Goal: Task Accomplishment & Management: Use online tool/utility

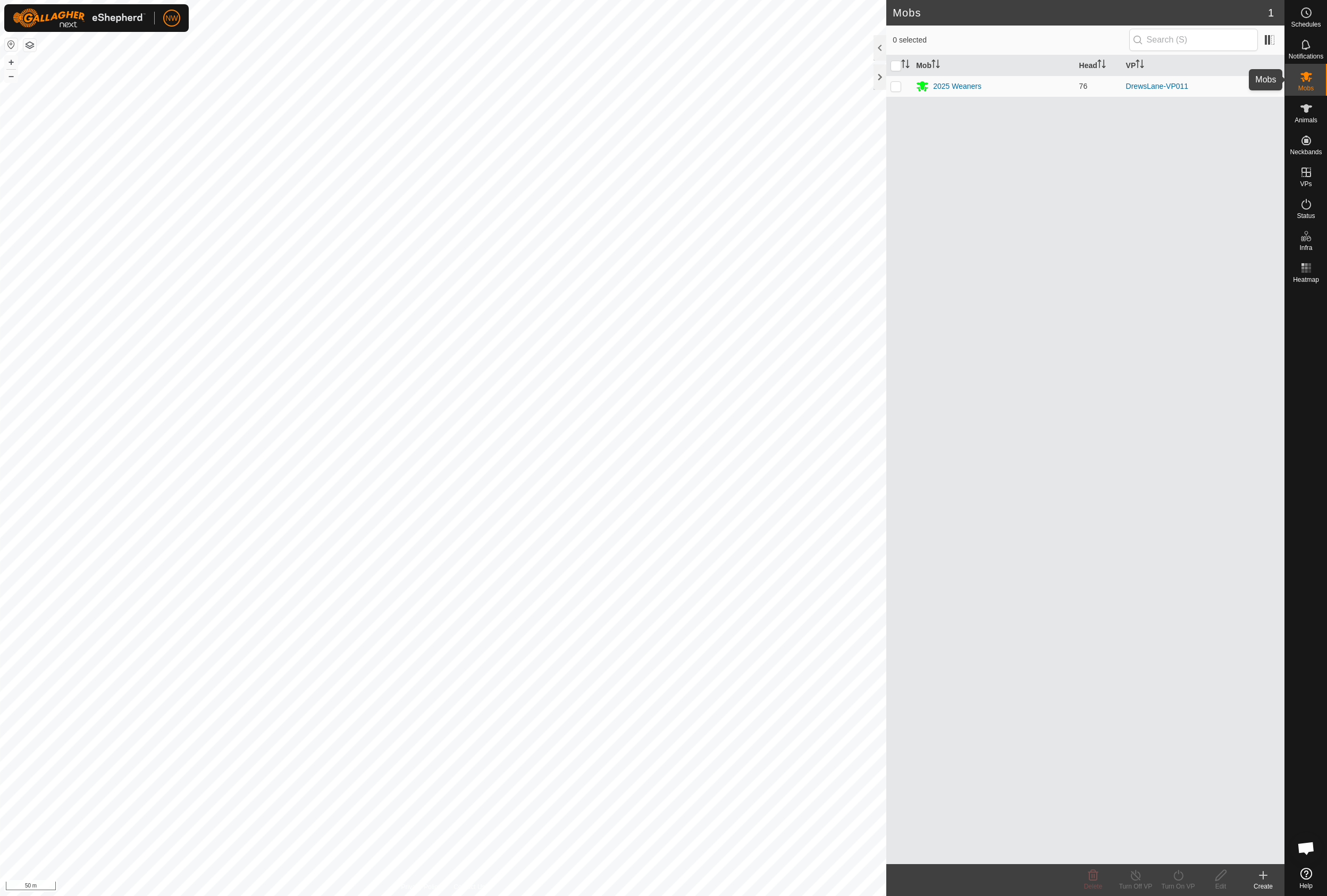
click at [1306, 79] on icon at bounding box center [1306, 77] width 11 height 10
click at [892, 85] on p-checkbox at bounding box center [895, 86] width 11 height 8
checkbox input "true"
click at [1181, 874] on icon at bounding box center [1178, 875] width 13 height 13
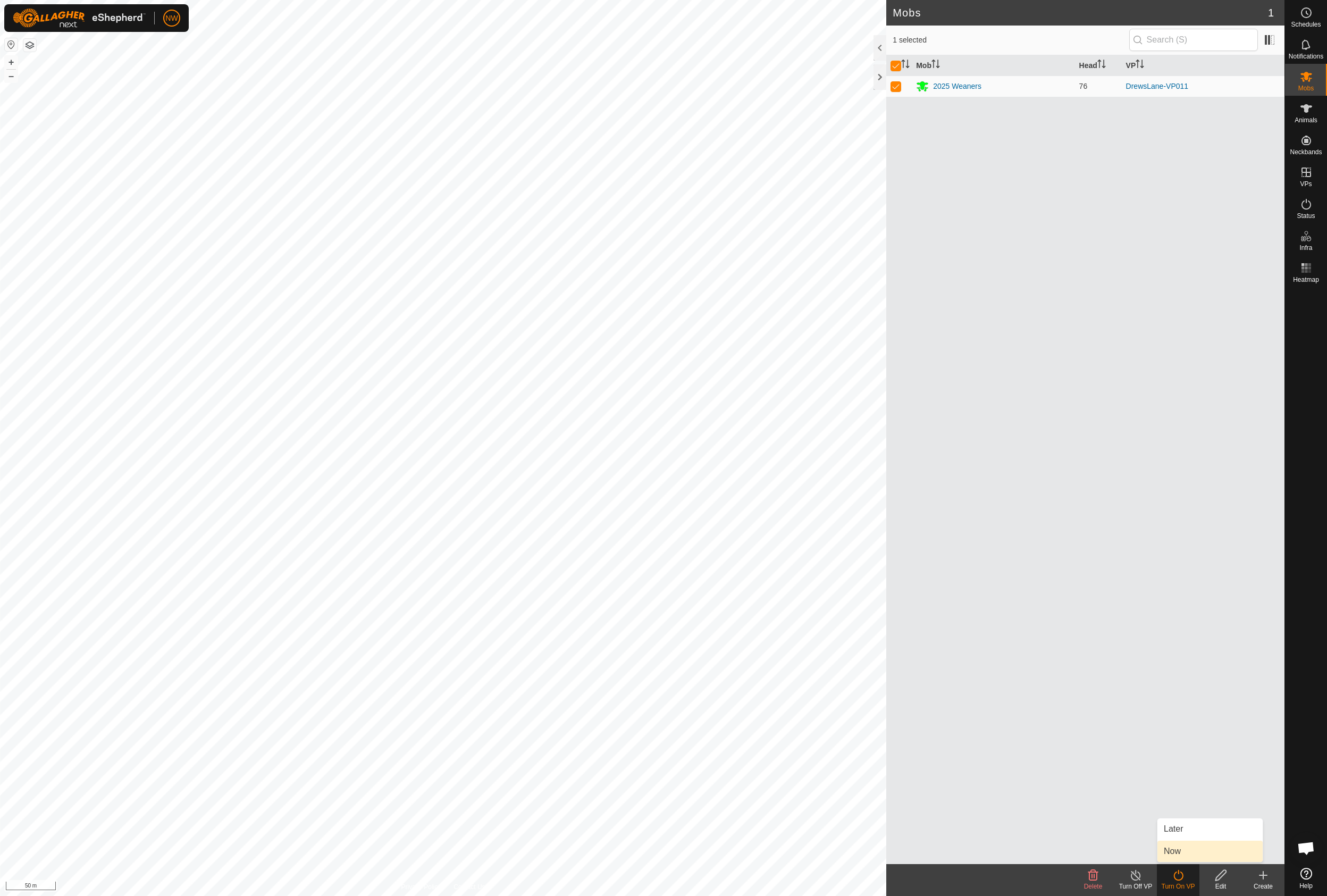
click at [1170, 850] on link "Now" at bounding box center [1210, 851] width 105 height 22
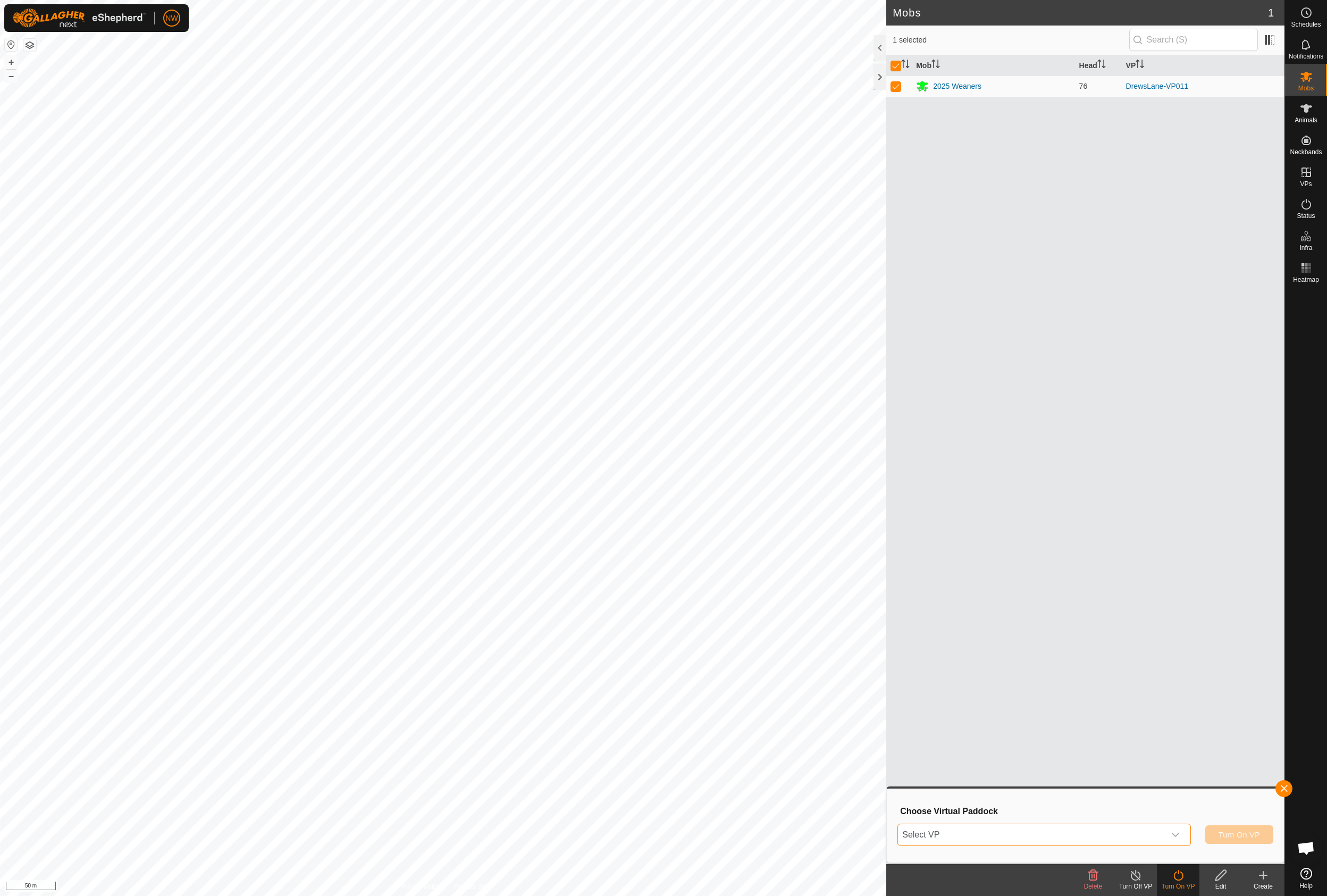
click at [1156, 833] on span "Select VP" at bounding box center [1031, 834] width 267 height 22
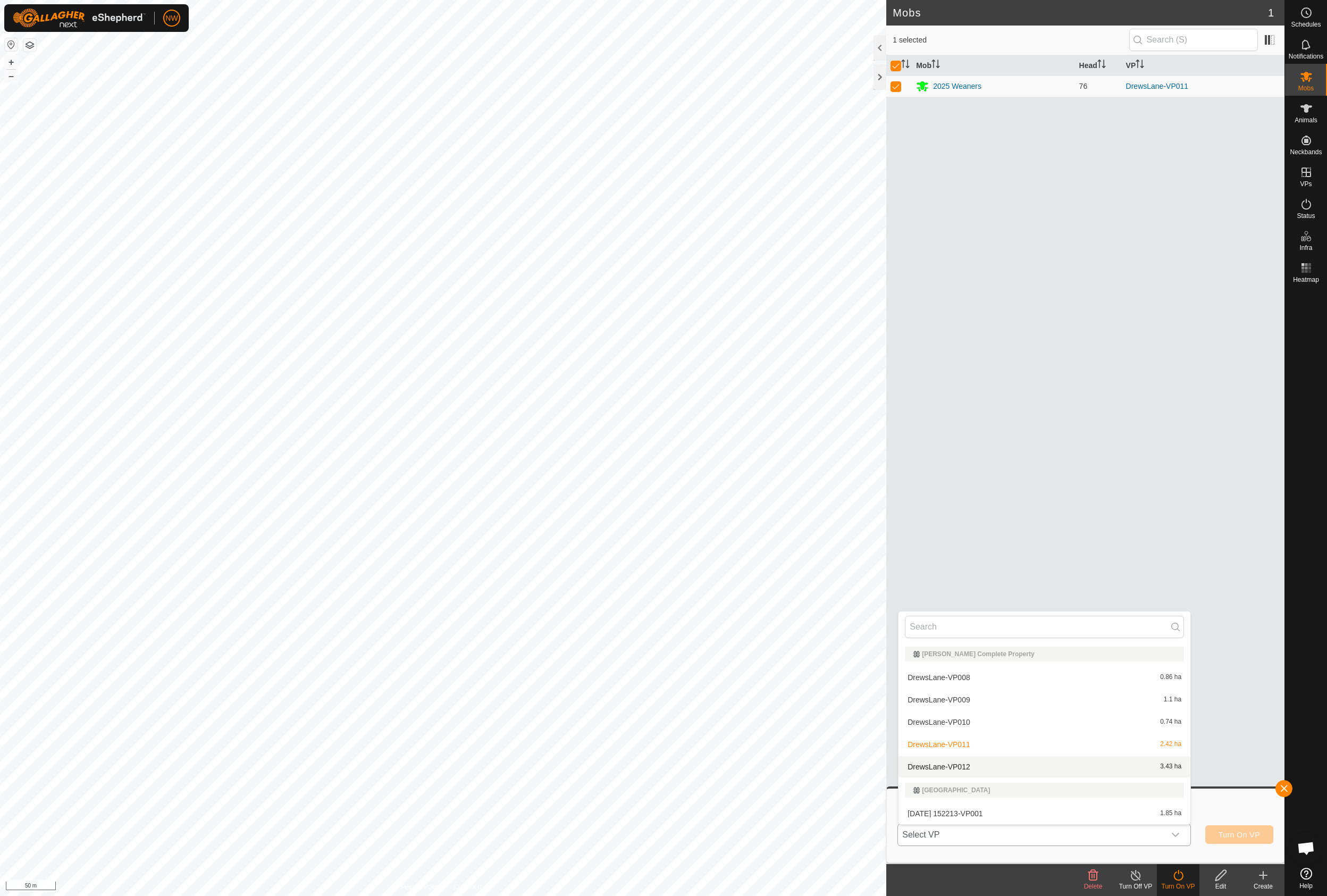
click at [952, 761] on li "DrewsLane-VP012 3.43 ha" at bounding box center [1045, 767] width 292 height 22
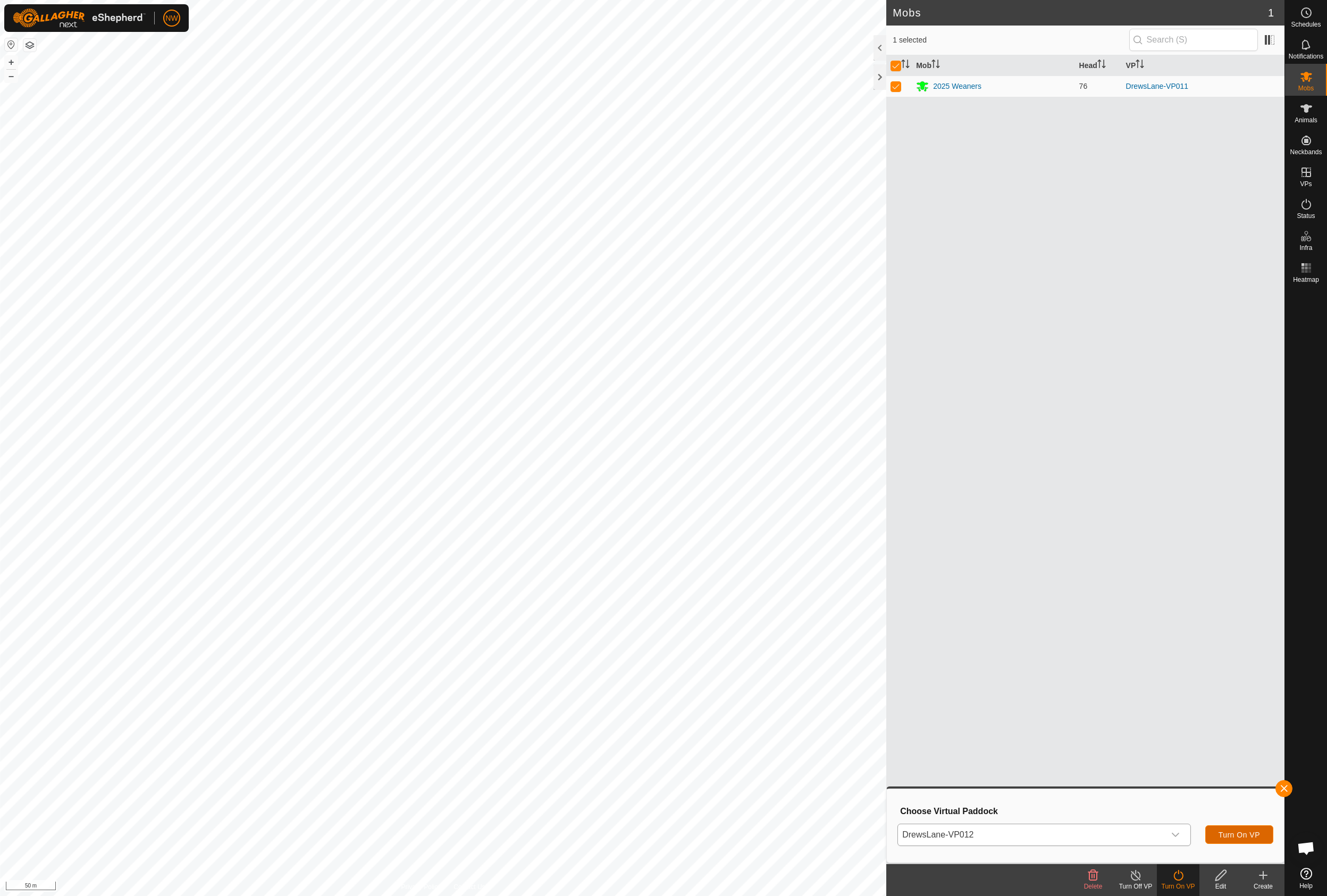
click at [1246, 836] on span "Turn On VP" at bounding box center [1239, 834] width 41 height 8
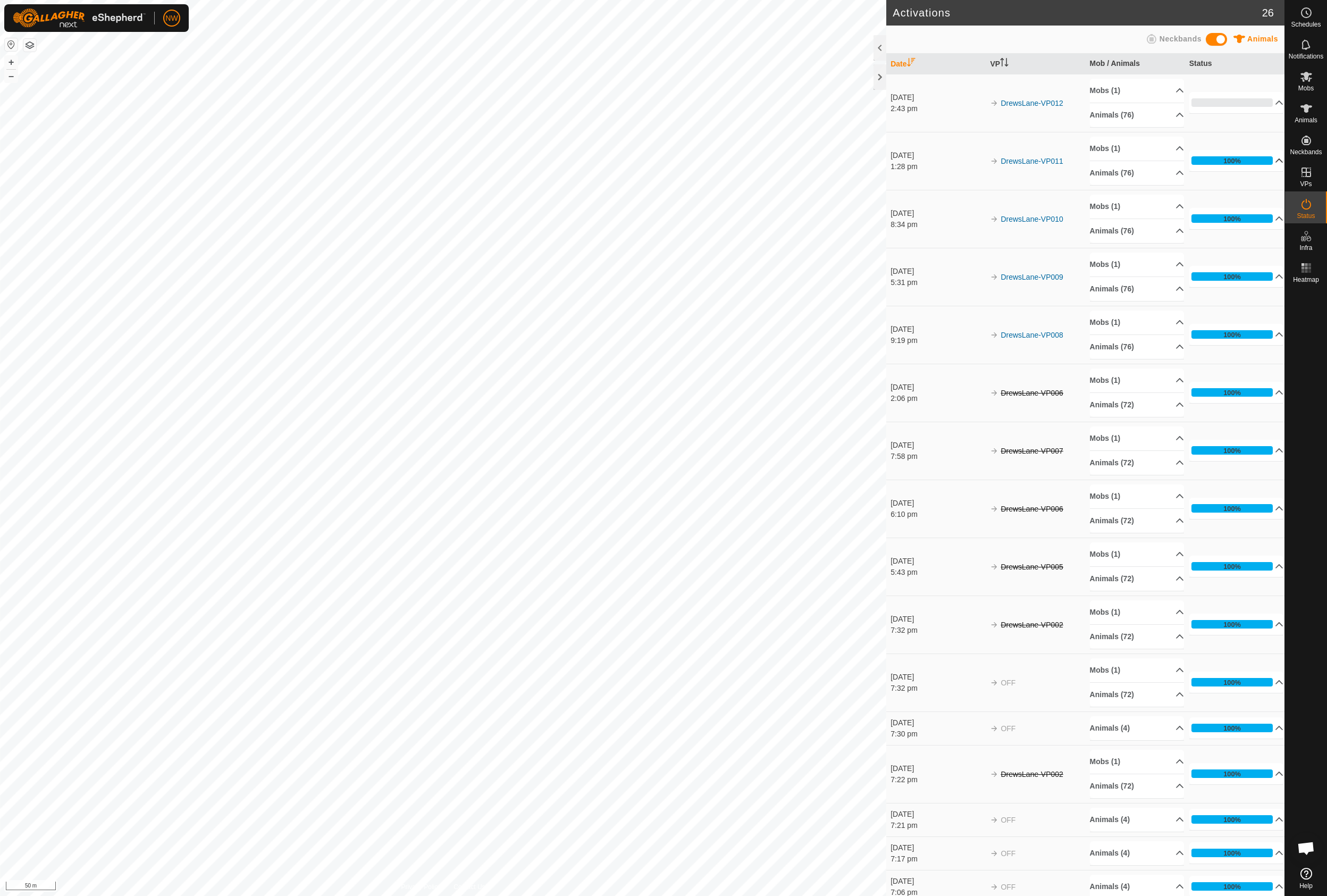
click at [1212, 162] on p-accordion-header "100%" at bounding box center [1236, 161] width 95 height 22
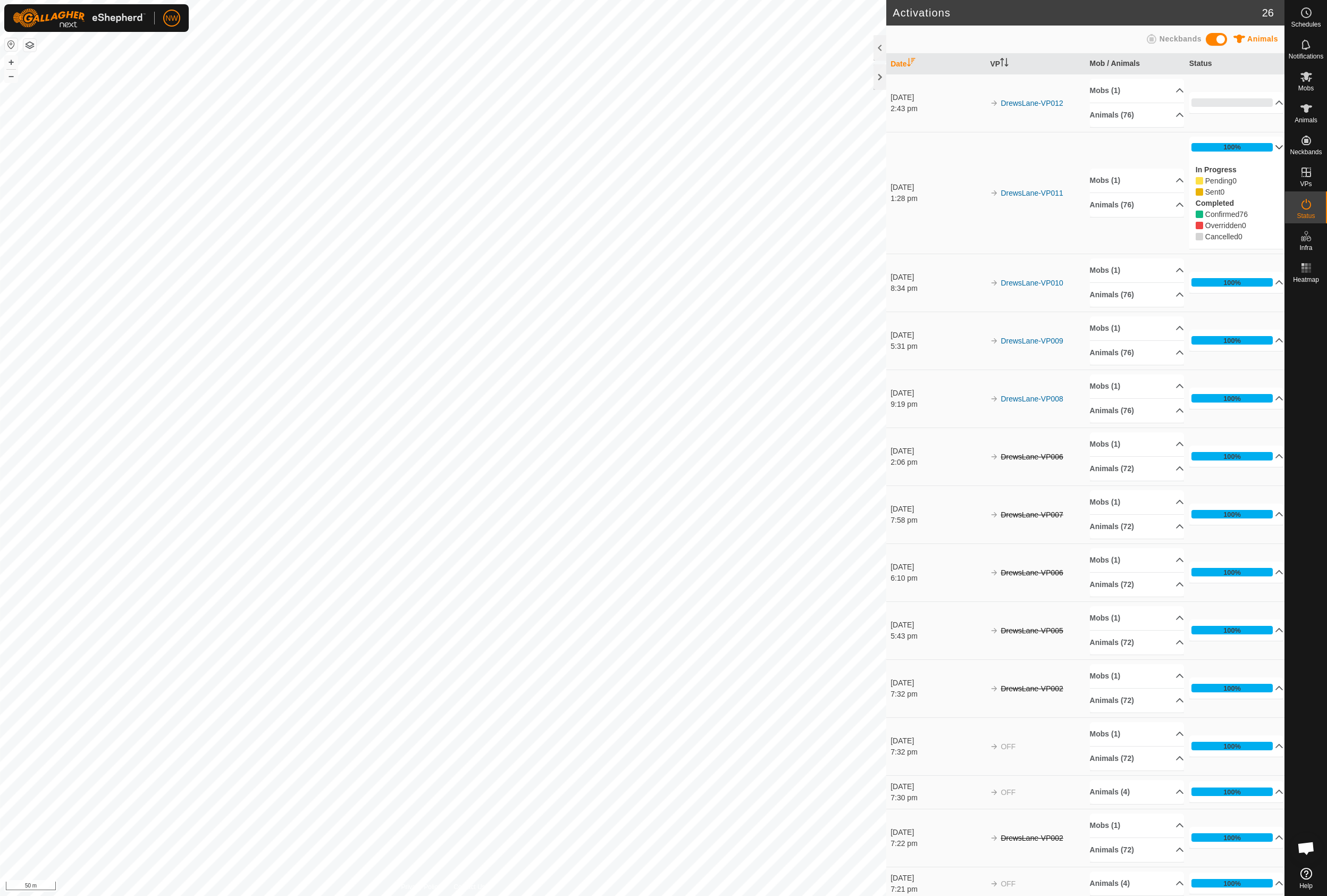
click at [1262, 147] on p-accordion-header "100%" at bounding box center [1236, 147] width 95 height 22
